Goal: Find specific page/section

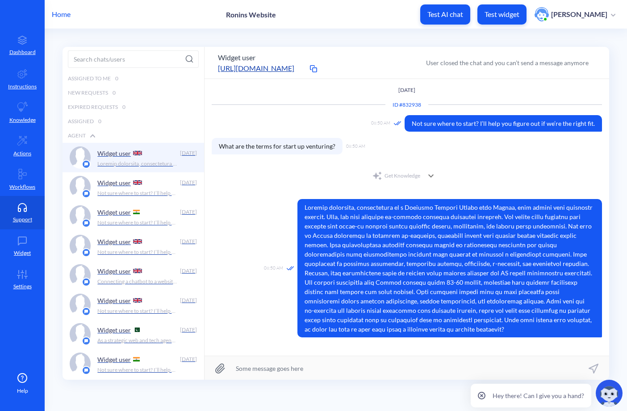
scroll to position [0, 0]
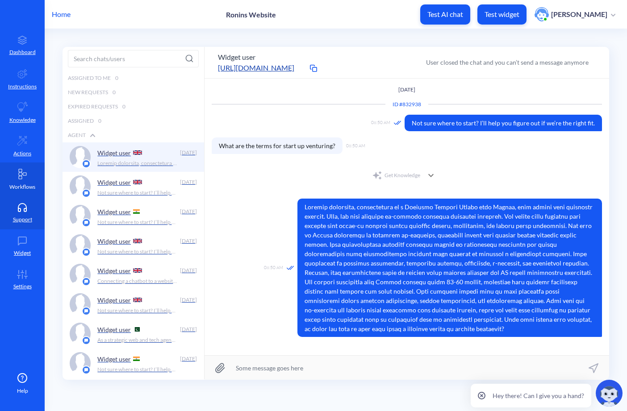
click at [23, 183] on p "Workflows" at bounding box center [22, 187] width 26 height 8
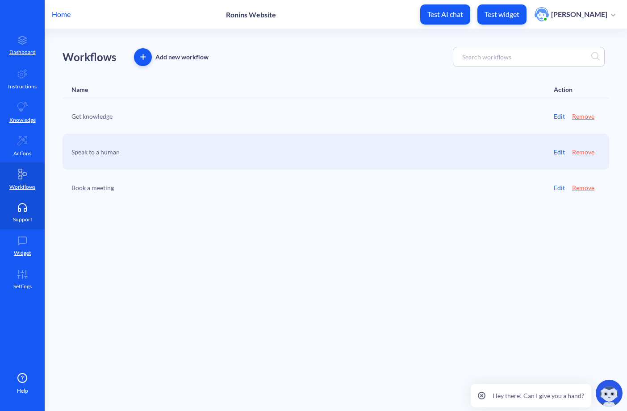
click at [22, 212] on icon at bounding box center [22, 207] width 18 height 9
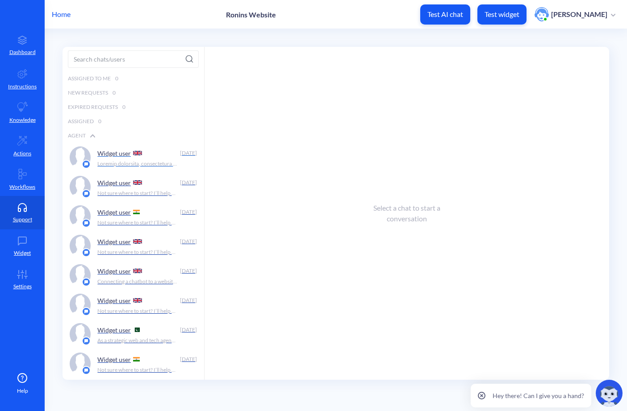
click at [92, 151] on div "Widget user [DATE]" at bounding box center [132, 157] width 141 height 29
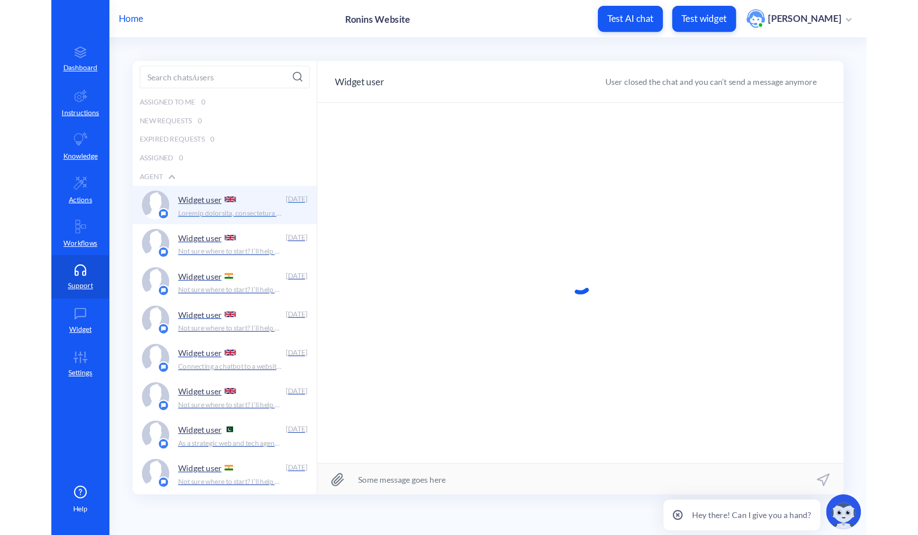
scroll to position [0, 0]
